Goal: Use online tool/utility: Utilize a website feature to perform a specific function

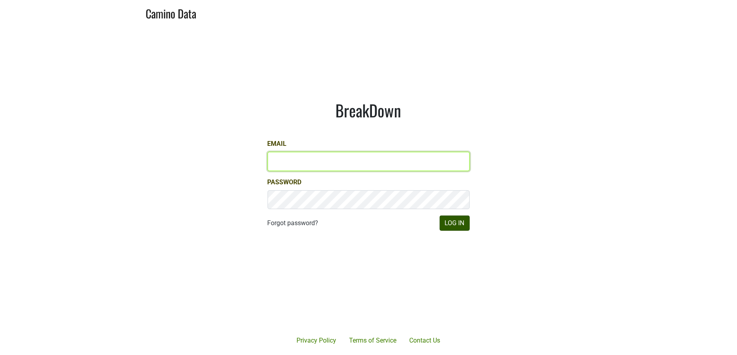
type input "[PERSON_NAME][EMAIL_ADDRESS][DOMAIN_NAME]"
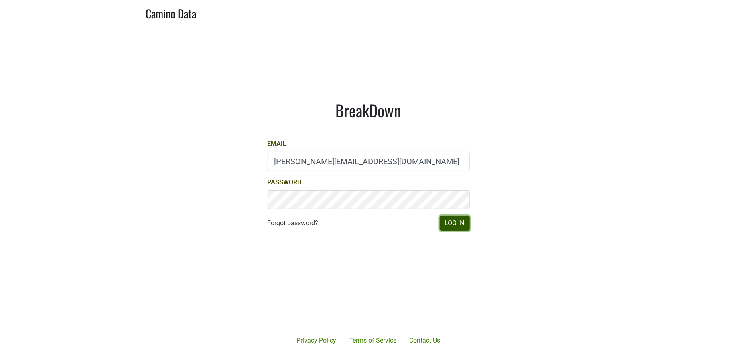
click at [445, 222] on button "Log In" at bounding box center [455, 223] width 30 height 15
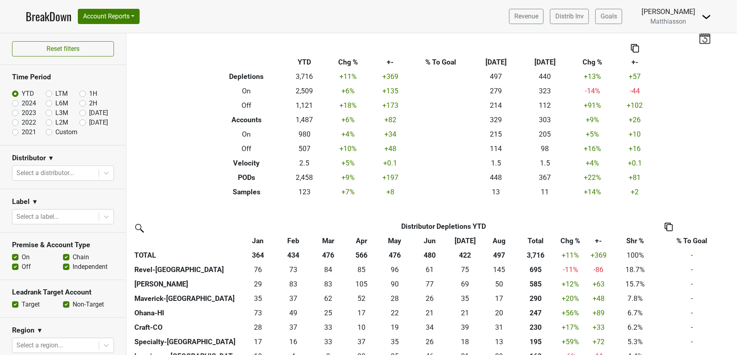
scroll to position [16, 0]
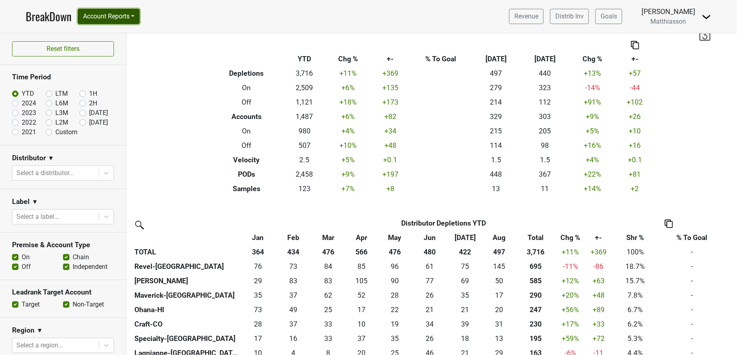
click at [134, 15] on button "Account Reports" at bounding box center [109, 16] width 62 height 15
click at [124, 33] on link "SuperRanker" at bounding box center [113, 34] width 71 height 13
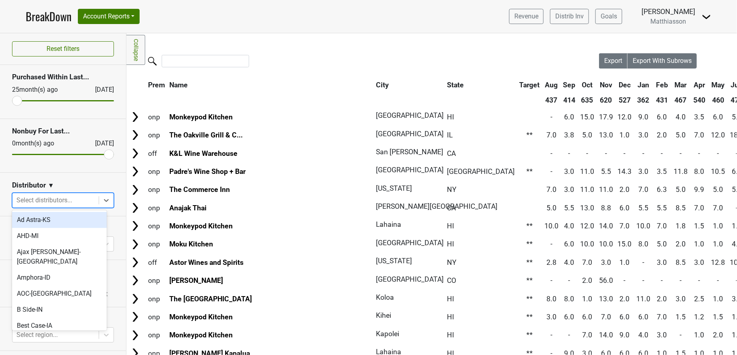
click at [76, 201] on div at bounding box center [55, 200] width 78 height 11
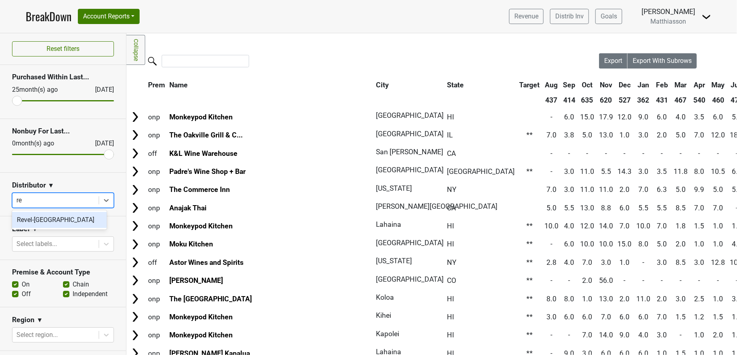
type input "rev"
click at [61, 221] on div "Revel-[GEOGRAPHIC_DATA]" at bounding box center [59, 220] width 95 height 16
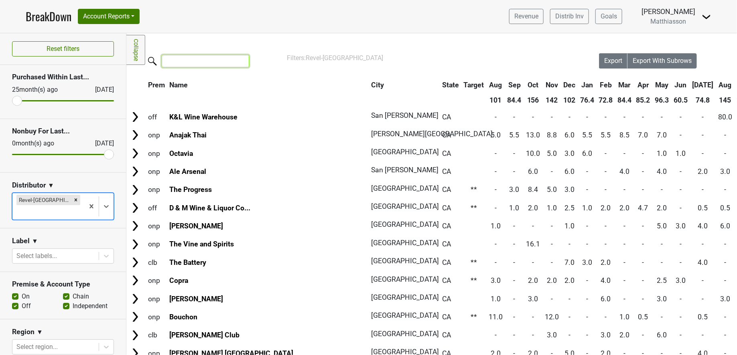
click at [184, 66] on input "search" at bounding box center [205, 61] width 87 height 12
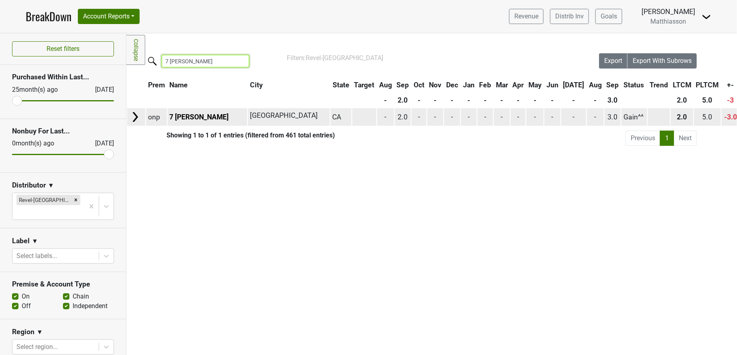
type input "7 [PERSON_NAME]"
click at [136, 121] on img at bounding box center [135, 117] width 12 height 12
